Goal: Task Accomplishment & Management: Manage account settings

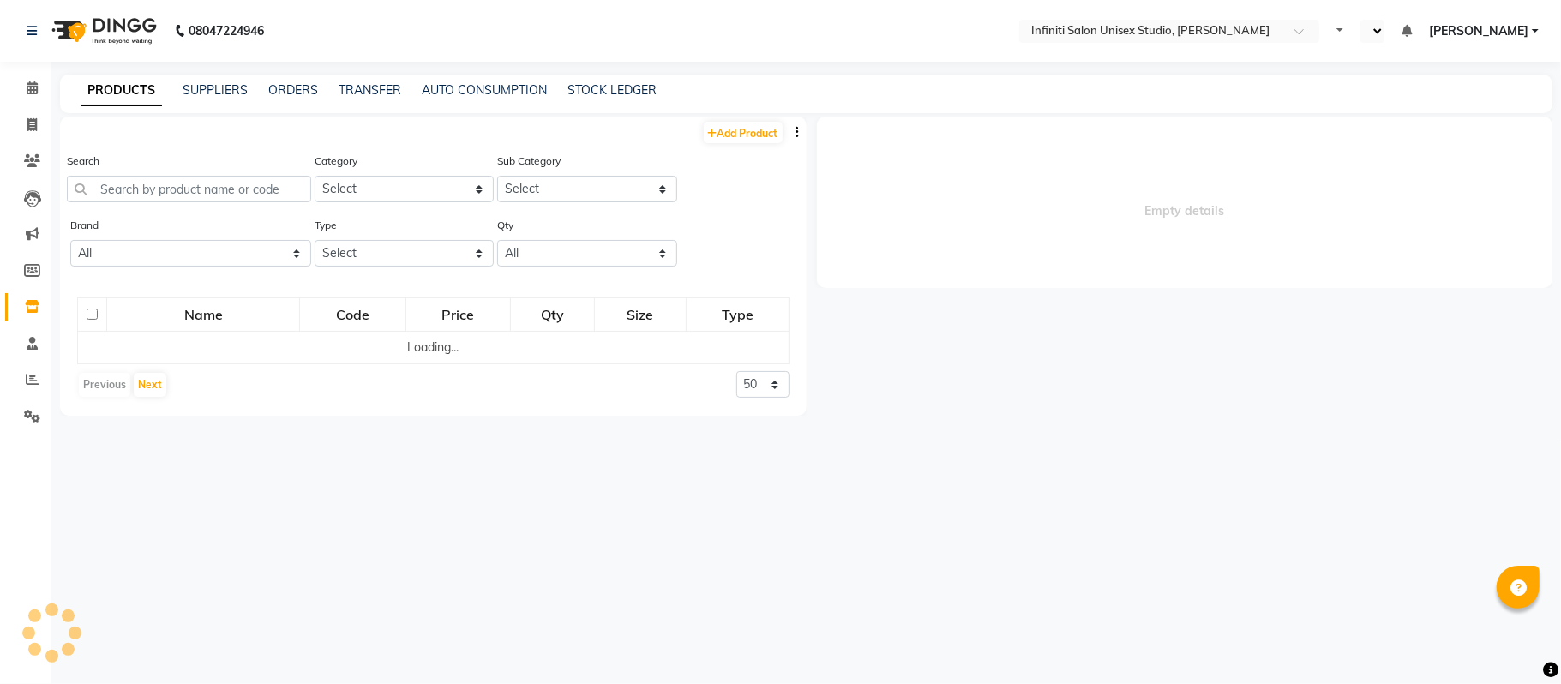
select select "en"
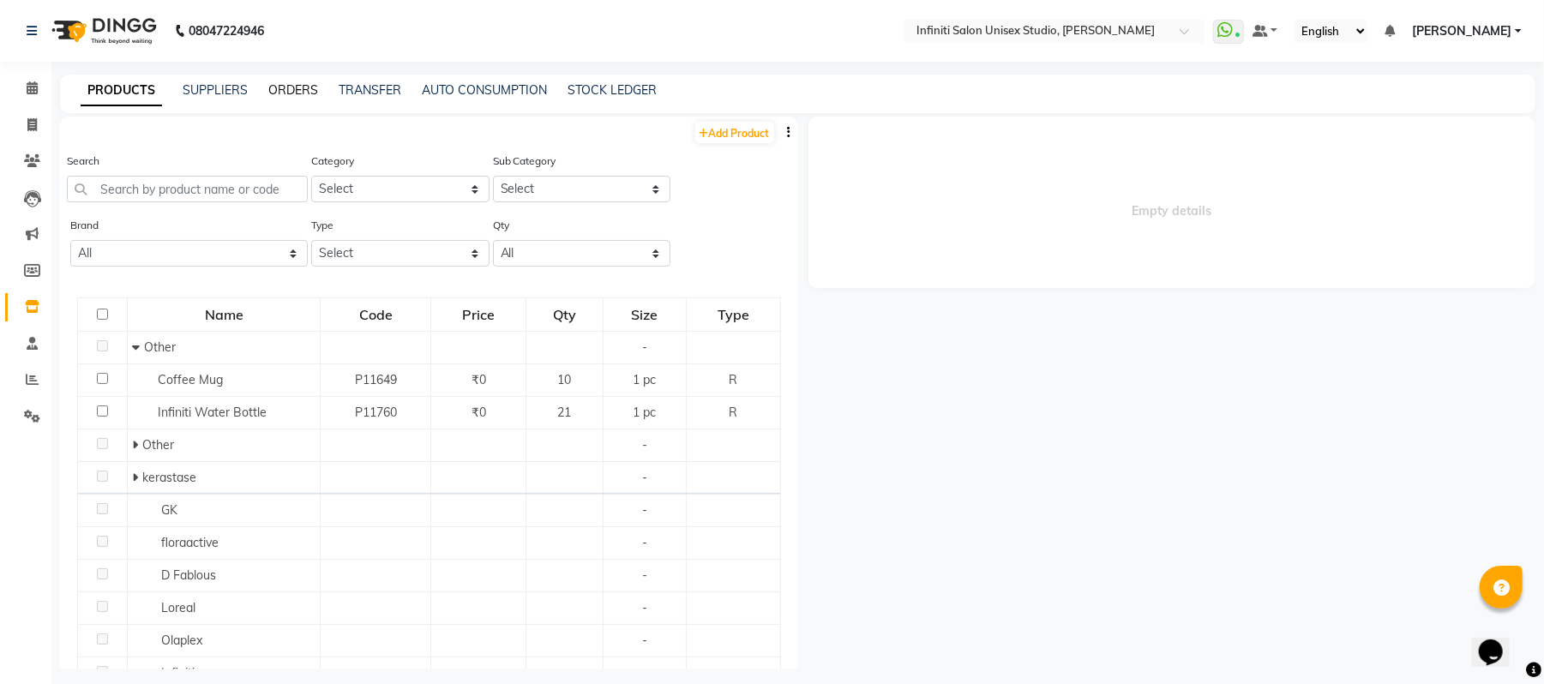
click at [300, 87] on link "ORDERS" at bounding box center [293, 89] width 50 height 15
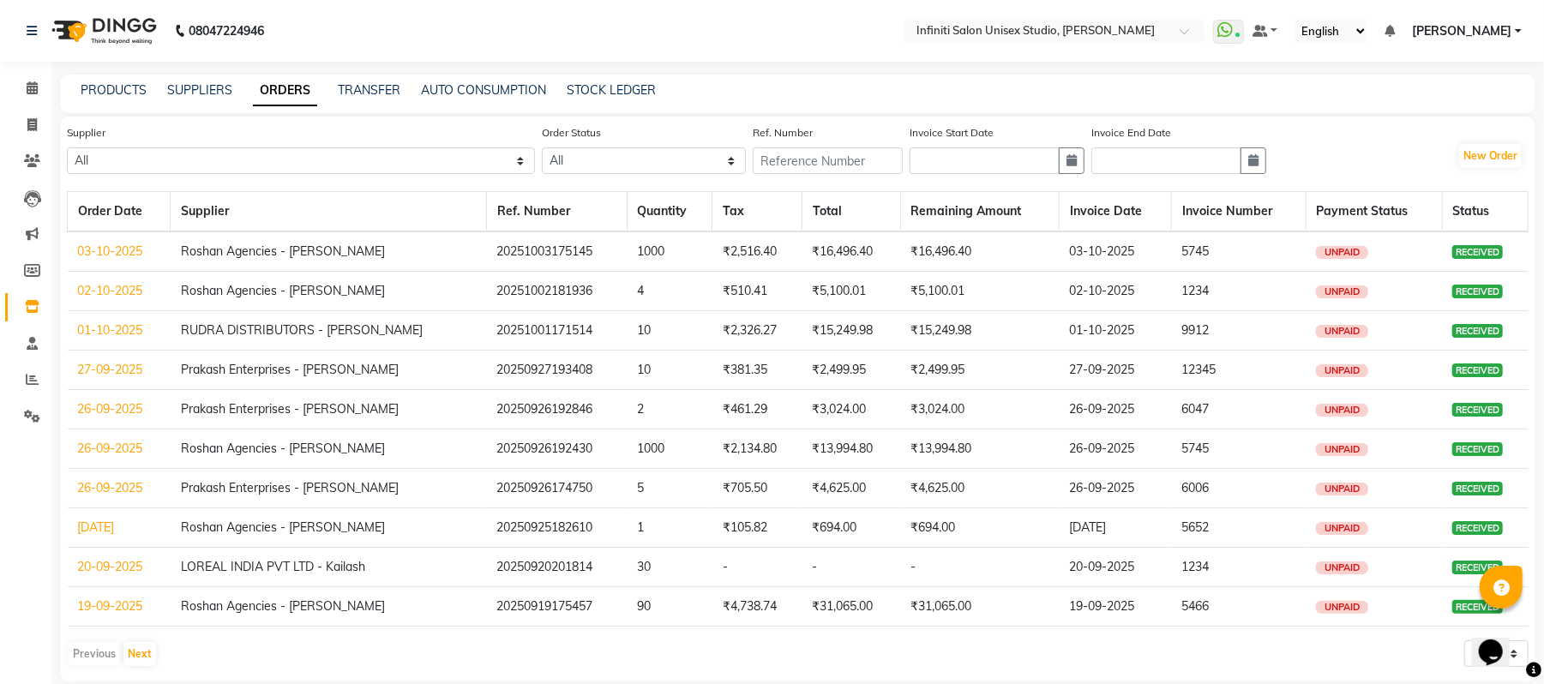
click at [103, 331] on link "01-10-2025" at bounding box center [110, 329] width 65 height 15
click at [130, 292] on link "02-10-2025" at bounding box center [110, 290] width 65 height 15
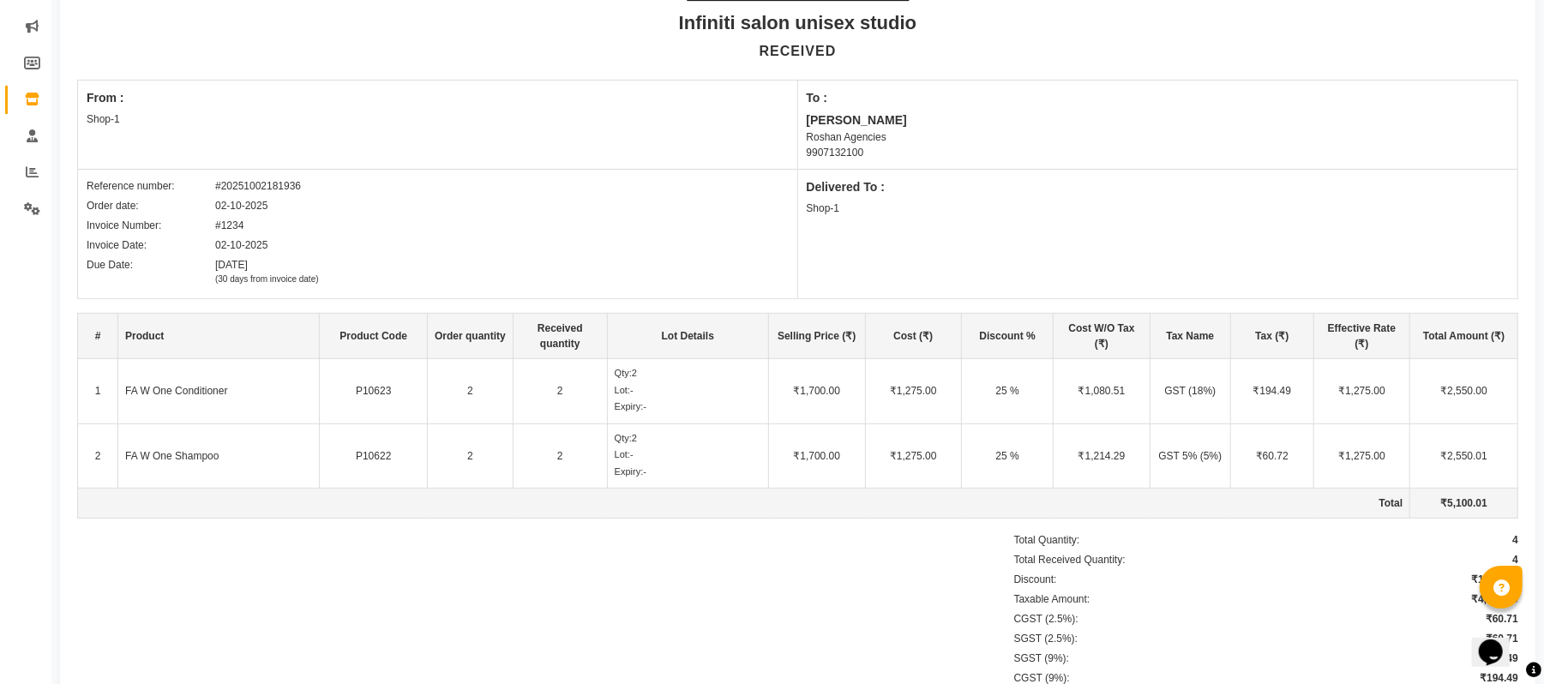
scroll to position [228, 0]
